Goal: Task Accomplishment & Management: Use online tool/utility

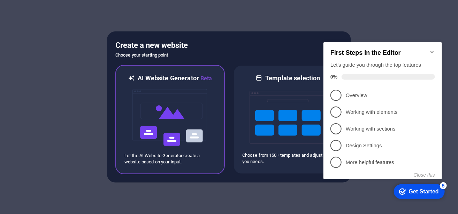
click at [148, 105] on img at bounding box center [170, 118] width 77 height 70
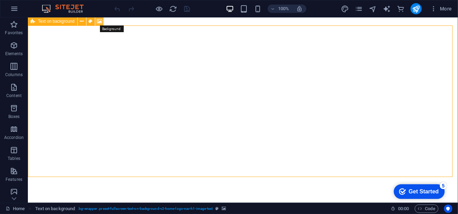
click at [101, 22] on icon at bounding box center [99, 21] width 5 height 7
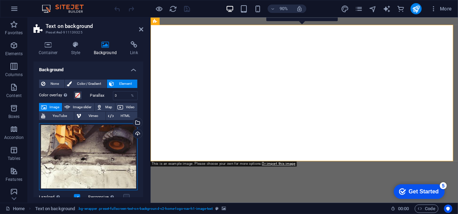
click at [85, 159] on div "Drag files here, click to choose files or select files from Files or our free s…" at bounding box center [88, 156] width 99 height 67
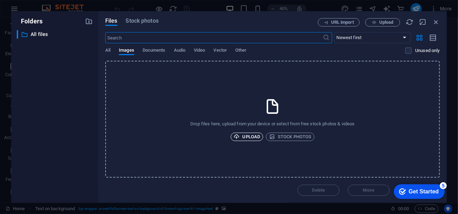
click at [247, 136] on span "Upload" at bounding box center [247, 137] width 27 height 8
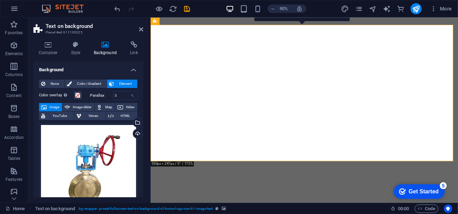
drag, startPoint x: 422, startPoint y: 191, endPoint x: 477, endPoint y: 335, distance: 154.3
click at [421, 191] on div "Get Started" at bounding box center [424, 191] width 30 height 6
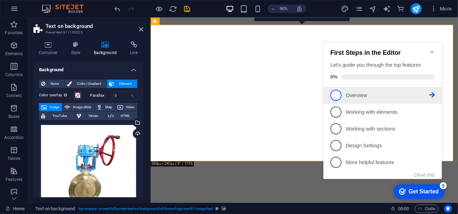
click at [333, 92] on span "1" at bounding box center [335, 94] width 11 height 11
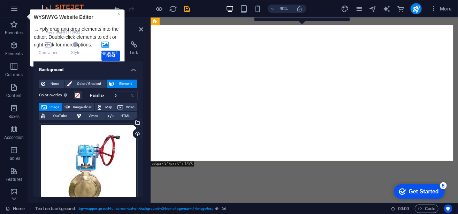
click at [119, 11] on link "×" at bounding box center [118, 13] width 3 height 6
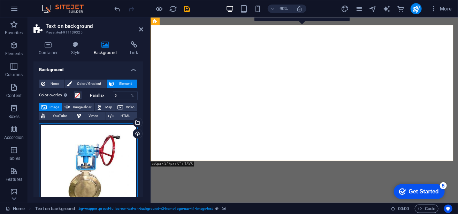
click at [74, 160] on div "Drag files here, click to choose files or select files from Files or our free s…" at bounding box center [88, 172] width 99 height 99
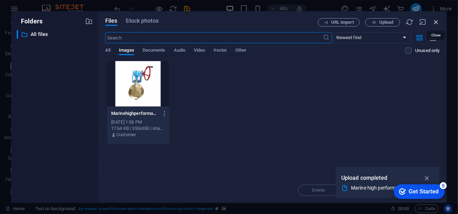
click at [435, 22] on icon "button" at bounding box center [436, 22] width 8 height 8
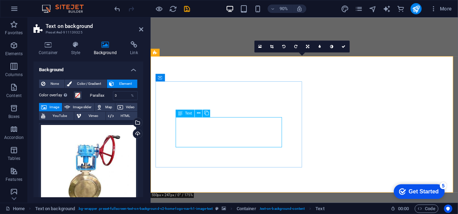
click at [185, 114] on span "Text" at bounding box center [188, 113] width 7 height 4
